Goal: Information Seeking & Learning: Learn about a topic

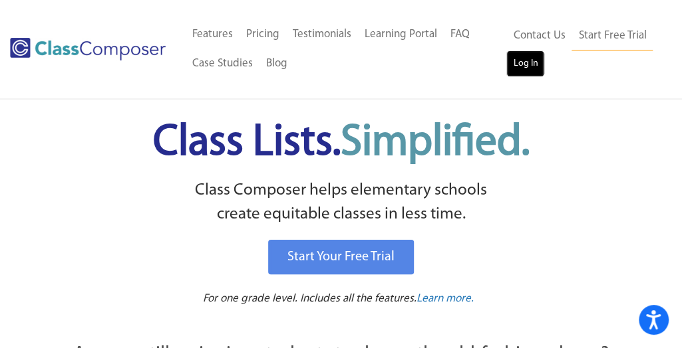
click at [520, 76] on link "Log In" at bounding box center [525, 64] width 38 height 27
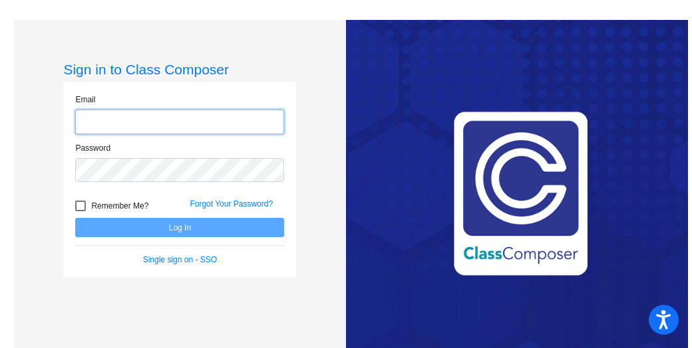
click at [177, 123] on input "email" at bounding box center [179, 122] width 209 height 25
type input "[EMAIL_ADDRESS][DOMAIN_NAME]"
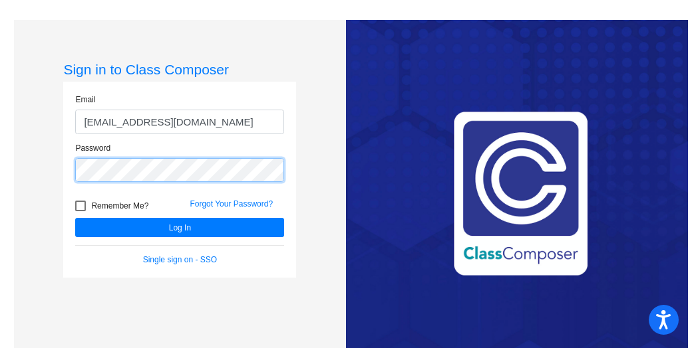
click at [75, 218] on button "Log In" at bounding box center [179, 227] width 209 height 19
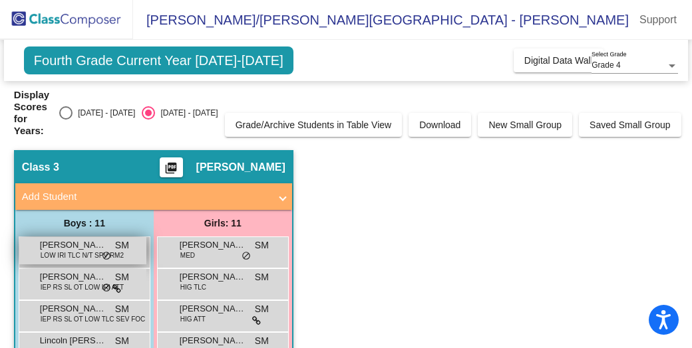
click at [49, 239] on span "[PERSON_NAME]" at bounding box center [73, 245] width 66 height 13
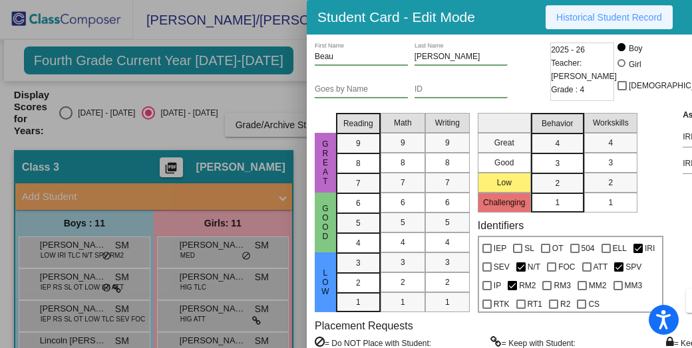
click at [567, 12] on span "Historical Student Record" at bounding box center [609, 17] width 106 height 11
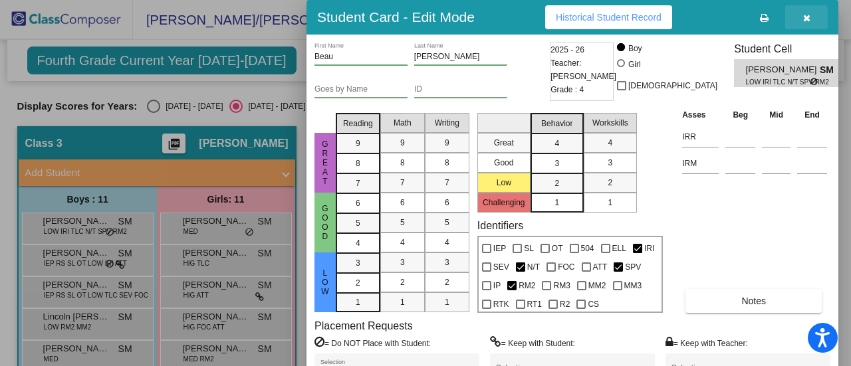
click at [691, 15] on button "button" at bounding box center [806, 17] width 43 height 24
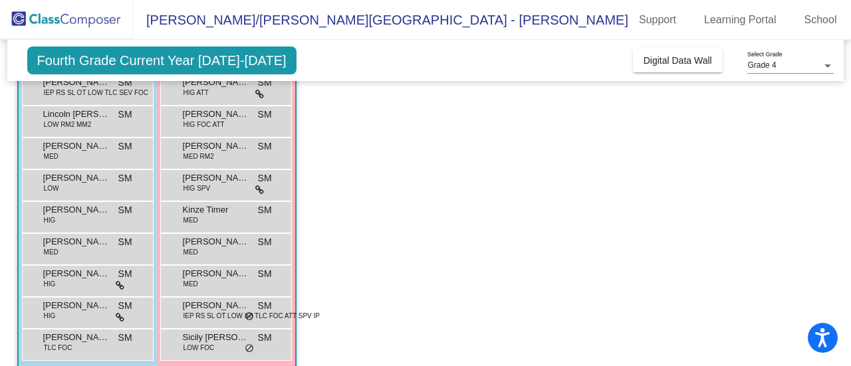
scroll to position [218, 0]
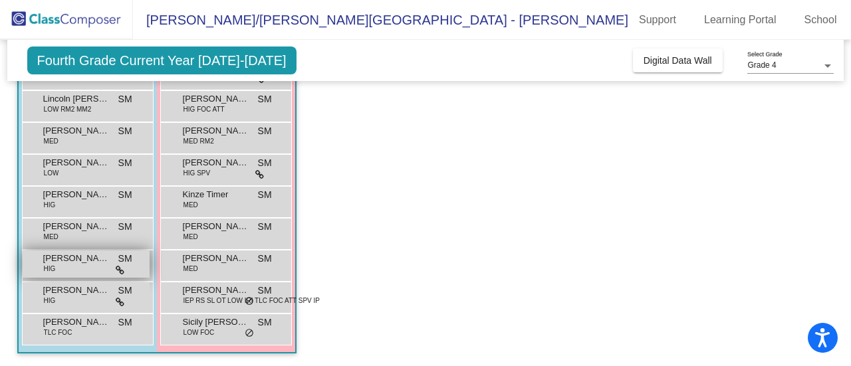
click at [65, 263] on span "[PERSON_NAME]" at bounding box center [76, 258] width 66 height 13
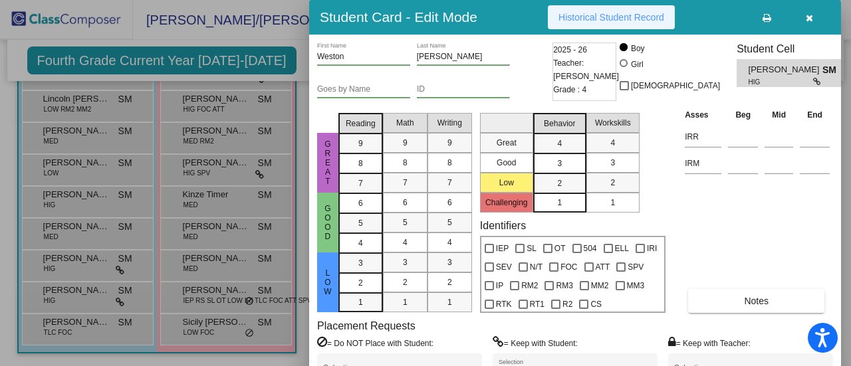
click at [635, 23] on button "Historical Student Record" at bounding box center [611, 17] width 127 height 24
click at [691, 17] on icon "button" at bounding box center [809, 17] width 7 height 9
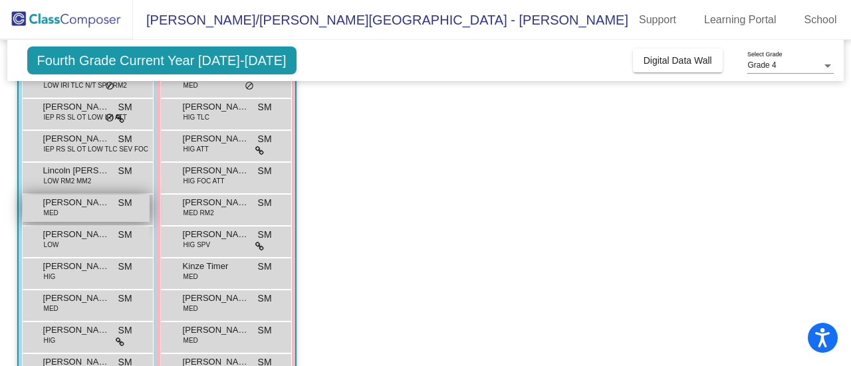
scroll to position [145, 0]
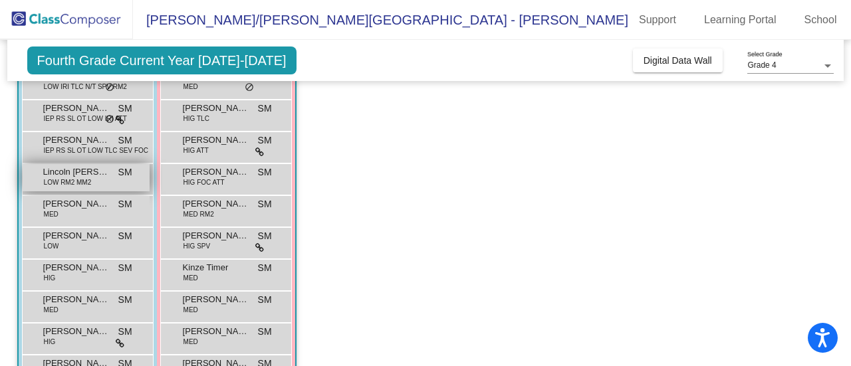
click at [82, 181] on span "LOW RM2 MM2" at bounding box center [68, 183] width 48 height 10
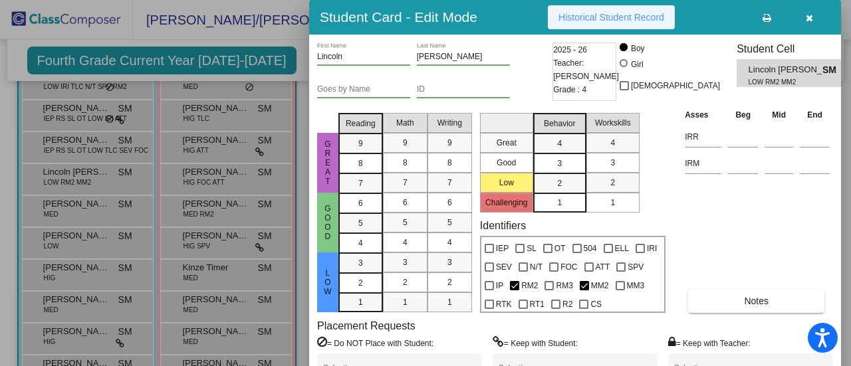
click at [624, 15] on span "Historical Student Record" at bounding box center [612, 17] width 106 height 11
click at [691, 17] on icon "button" at bounding box center [809, 17] width 7 height 9
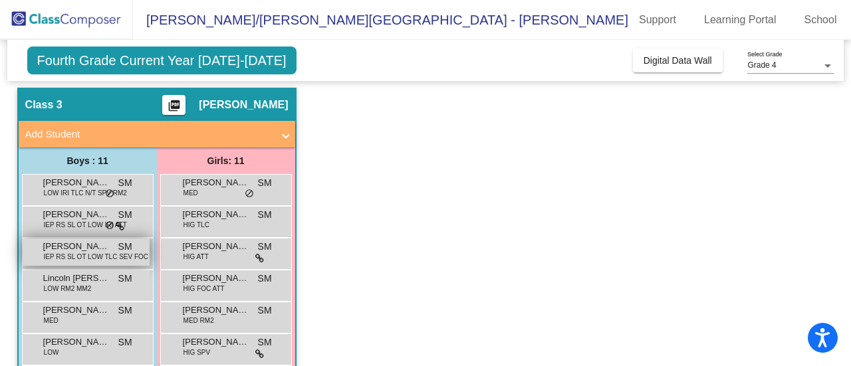
scroll to position [39, 0]
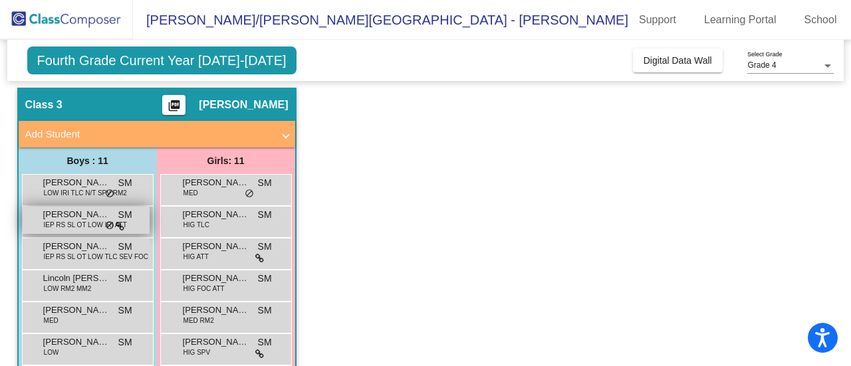
click at [86, 229] on span "IEP RS SL OT LOW IRI ATT" at bounding box center [85, 225] width 83 height 10
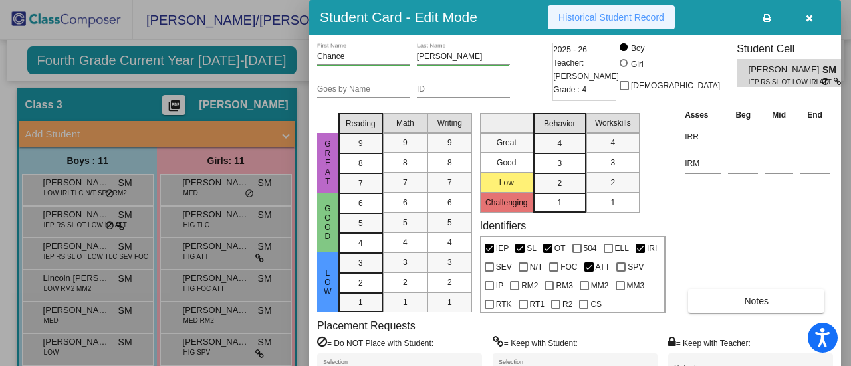
click at [578, 11] on button "Historical Student Record" at bounding box center [611, 17] width 127 height 24
click at [691, 14] on icon "button" at bounding box center [809, 17] width 7 height 9
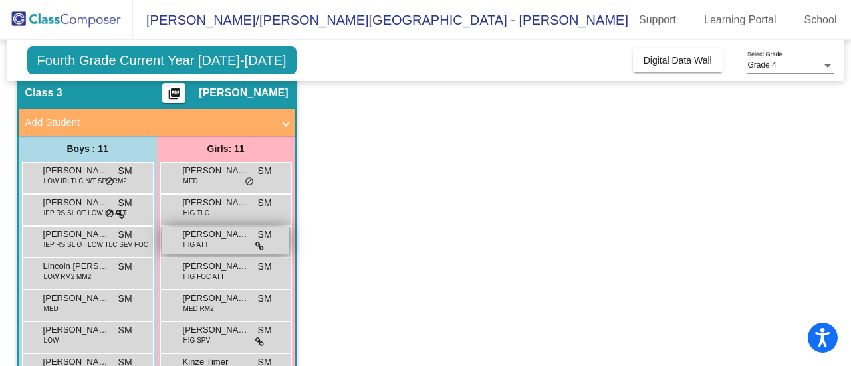
scroll to position [43, 0]
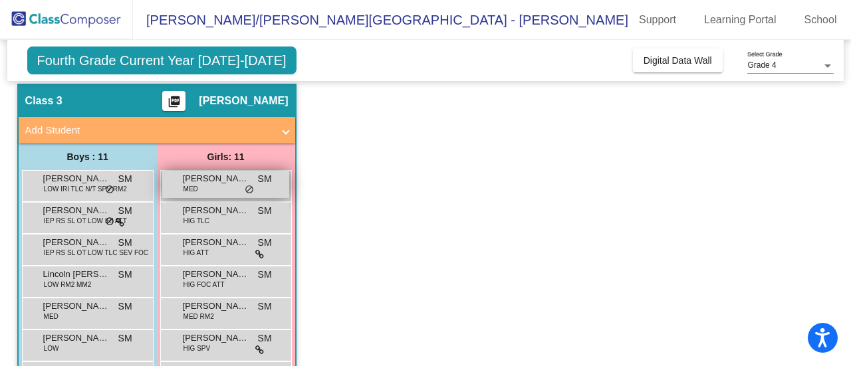
click at [205, 181] on span "[PERSON_NAME]" at bounding box center [216, 178] width 66 height 13
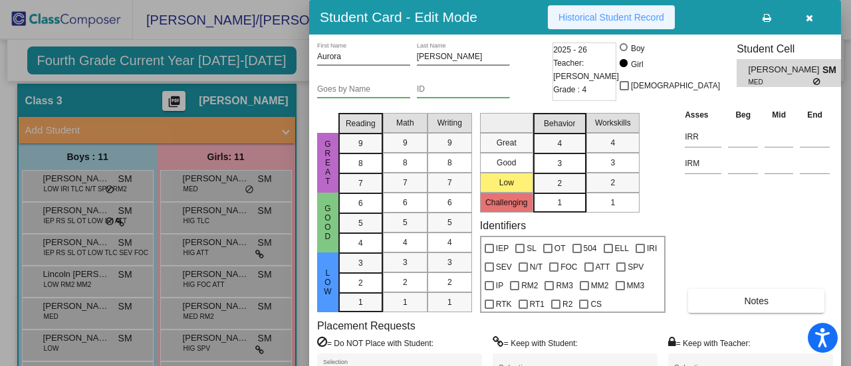
click at [583, 15] on span "Historical Student Record" at bounding box center [612, 17] width 106 height 11
click at [691, 13] on button "button" at bounding box center [809, 17] width 43 height 24
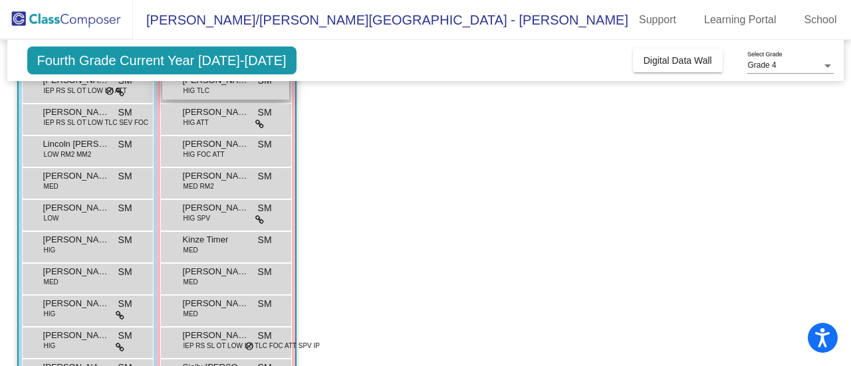
scroll to position [176, 0]
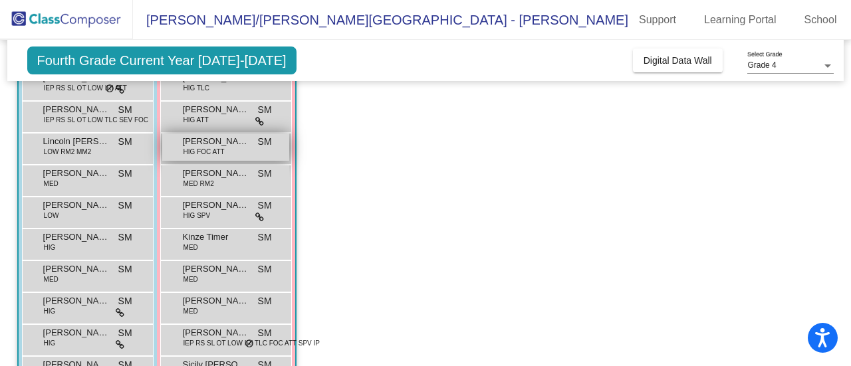
click at [218, 150] on span "HIG FOC ATT" at bounding box center [204, 152] width 41 height 10
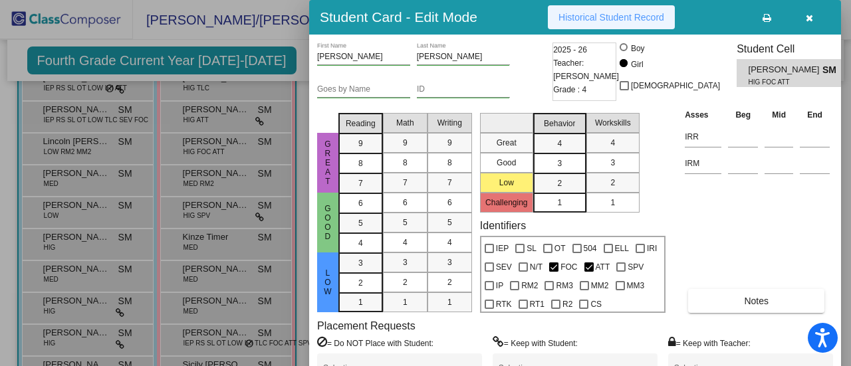
click at [593, 17] on span "Historical Student Record" at bounding box center [612, 17] width 106 height 11
click at [691, 21] on icon "button" at bounding box center [809, 17] width 7 height 9
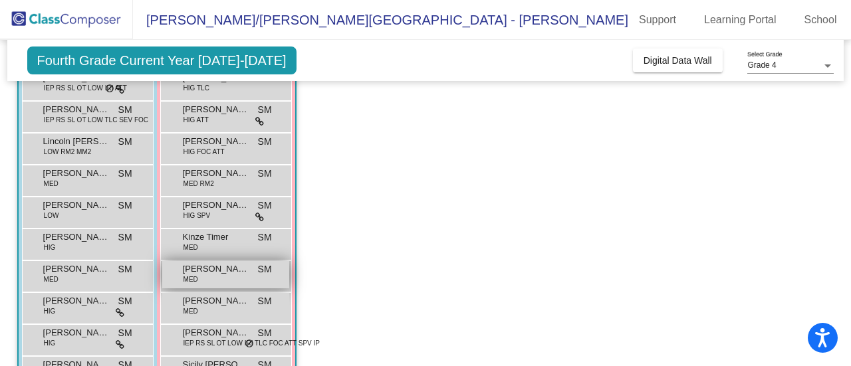
scroll to position [218, 0]
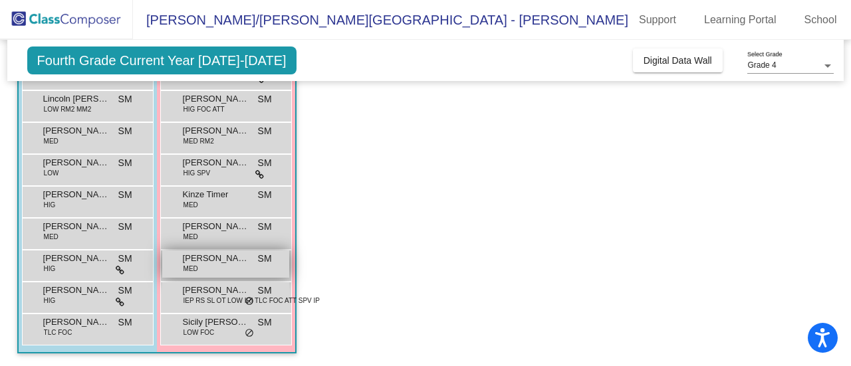
click at [225, 267] on div "[PERSON_NAME] MED SM lock do_not_disturb_alt" at bounding box center [225, 264] width 127 height 27
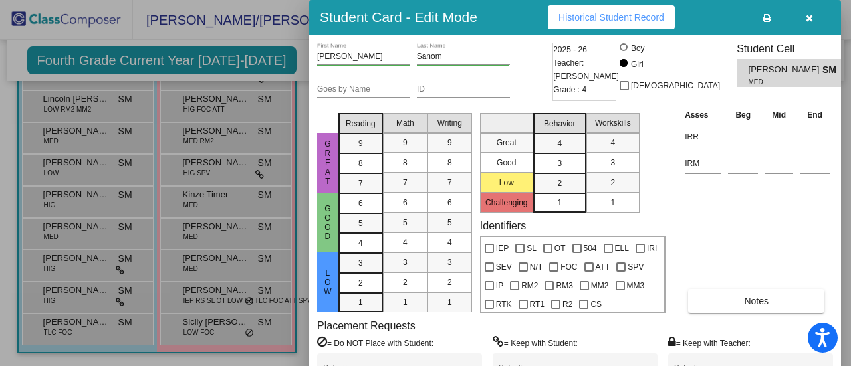
click at [624, 18] on span "Historical Student Record" at bounding box center [612, 17] width 106 height 11
